Goal: Check status

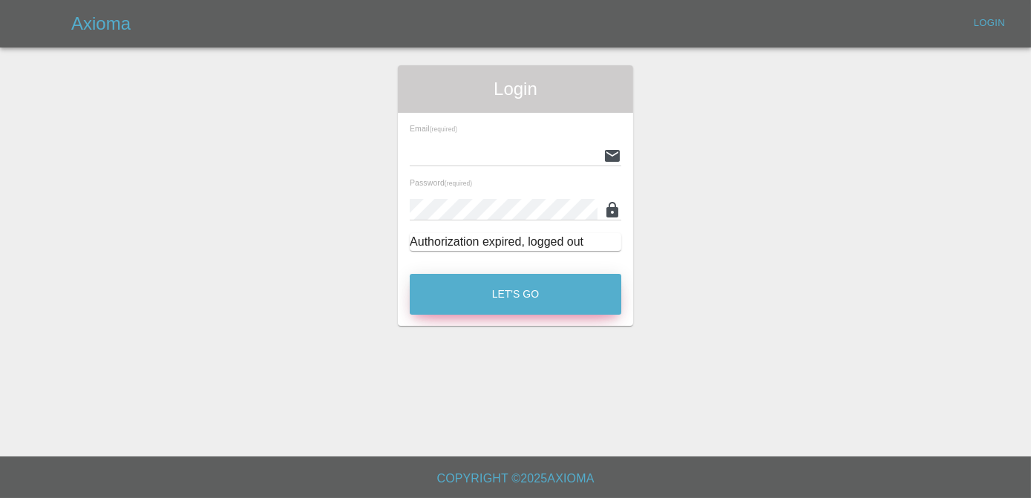
type input "[PERSON_NAME][EMAIL_ADDRESS][DOMAIN_NAME]"
click at [562, 278] on button "Let's Go" at bounding box center [515, 294] width 211 height 41
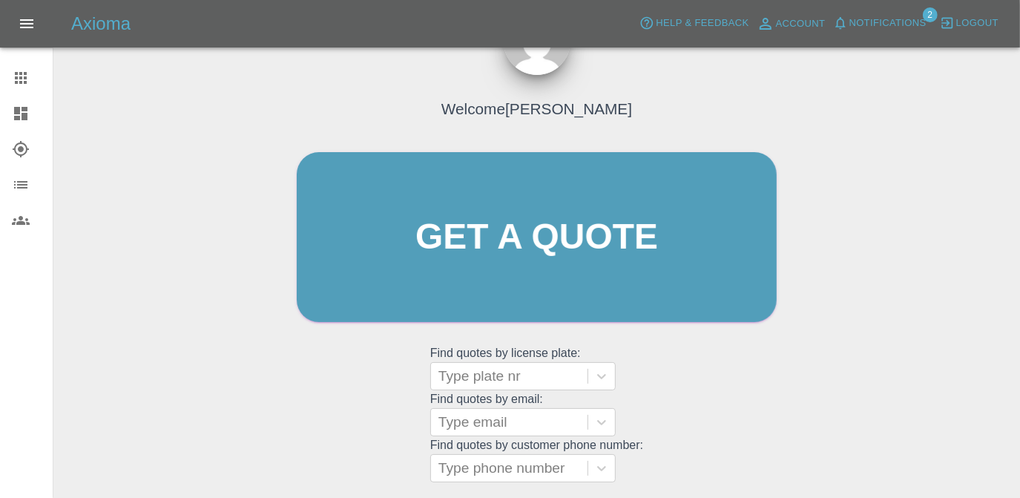
scroll to position [197, 0]
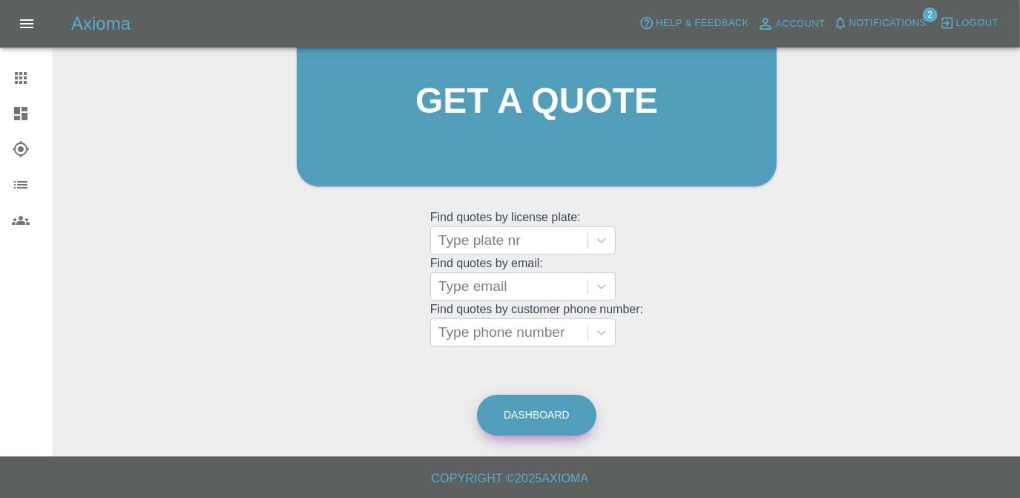
click at [528, 408] on link "Dashboard" at bounding box center [536, 415] width 119 height 41
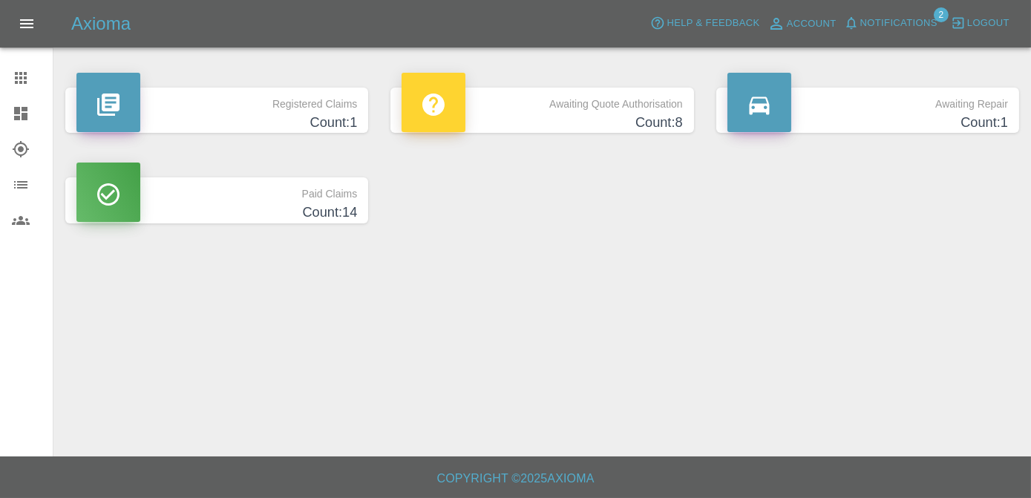
click at [851, 113] on h4 "Count: 1" at bounding box center [867, 123] width 280 height 20
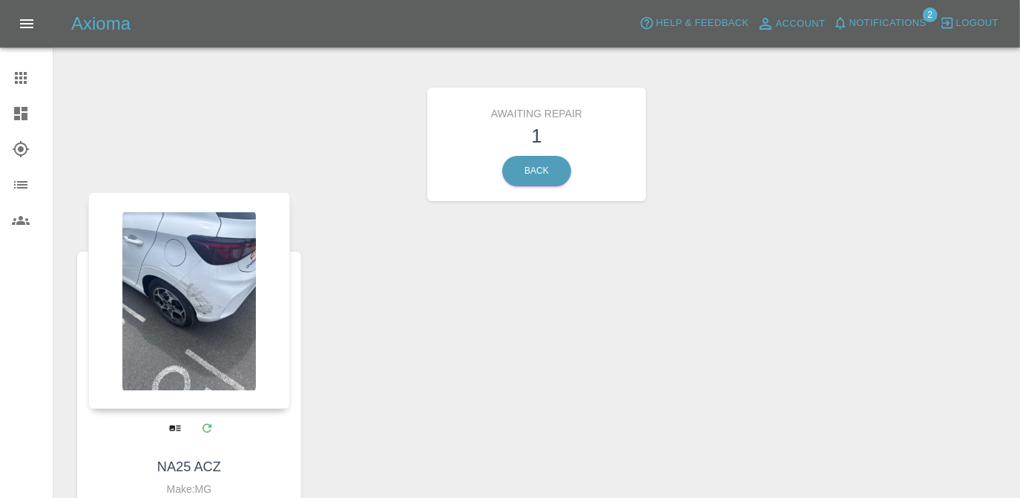
click at [157, 351] on div at bounding box center [189, 300] width 202 height 217
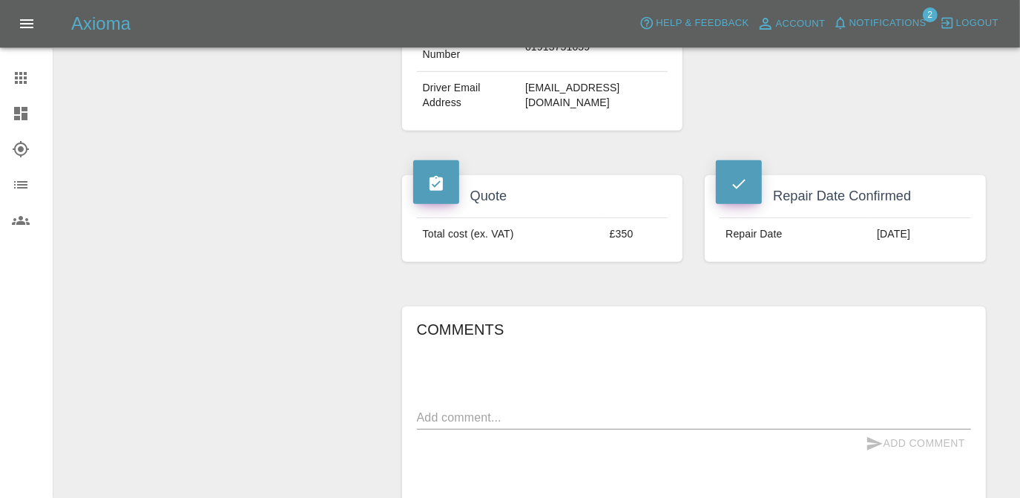
scroll to position [472, 0]
